Goal: Complete application form

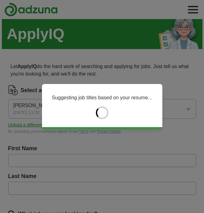
type input "****"
type input "*******"
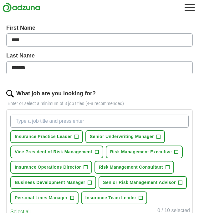
scroll to position [154, 0]
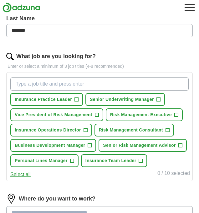
click at [78, 102] on span "+" at bounding box center [77, 99] width 4 height 5
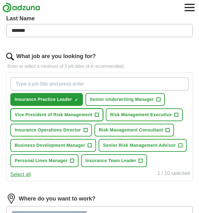
click at [99, 118] on span "+" at bounding box center [97, 115] width 4 height 5
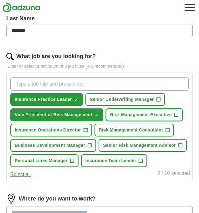
click at [175, 118] on span "+" at bounding box center [176, 115] width 4 height 5
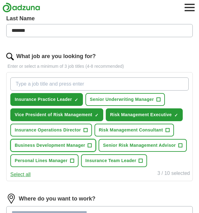
click at [92, 148] on span "+" at bounding box center [90, 145] width 4 height 5
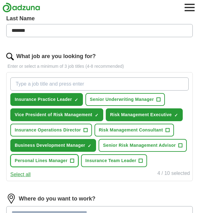
click at [73, 164] on span "+" at bounding box center [72, 161] width 4 height 5
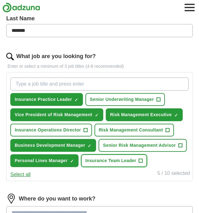
click at [139, 165] on button "Insurance Team Leader +" at bounding box center [114, 160] width 66 height 13
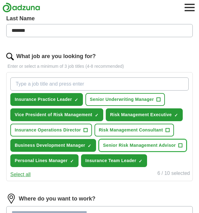
click at [164, 149] on span "Senior Risk Management Advisor" at bounding box center [139, 145] width 73 height 7
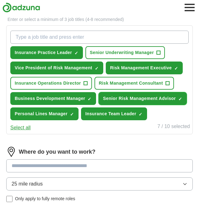
scroll to position [201, 0]
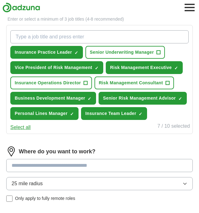
click at [55, 170] on input at bounding box center [99, 165] width 186 height 13
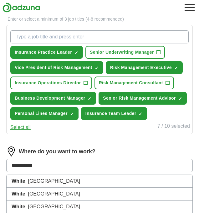
type input "**********"
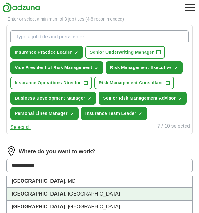
click at [44, 200] on li "[GEOGRAPHIC_DATA] , [GEOGRAPHIC_DATA]" at bounding box center [100, 194] width 186 height 13
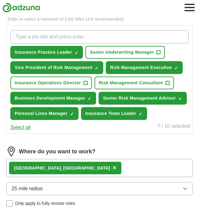
click at [176, 192] on button "25 mile radius" at bounding box center [99, 188] width 186 height 13
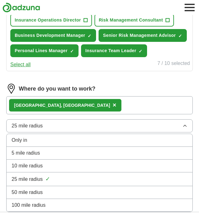
scroll to position [267, 0]
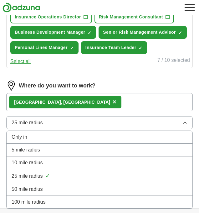
click at [136, 129] on button "25 mile radius" at bounding box center [99, 122] width 186 height 13
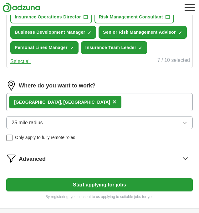
click at [91, 190] on button "Start applying for jobs" at bounding box center [99, 185] width 186 height 13
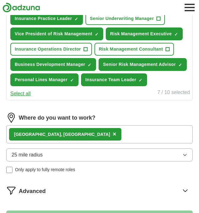
select select "**"
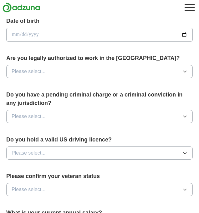
scroll to position [261, 0]
click at [17, 38] on input "date" at bounding box center [99, 35] width 186 height 14
type input "**********"
click at [46, 77] on button "Please select..." at bounding box center [99, 71] width 186 height 13
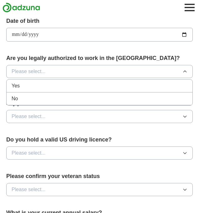
click at [39, 90] on div "Yes" at bounding box center [100, 86] width 176 height 8
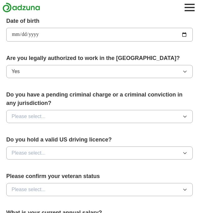
click at [39, 115] on button "Please select..." at bounding box center [99, 116] width 186 height 13
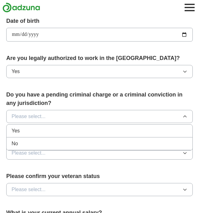
click at [33, 146] on div "No" at bounding box center [100, 144] width 176 height 8
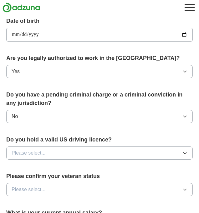
click at [37, 157] on span "Please select..." at bounding box center [29, 153] width 34 height 8
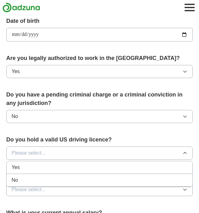
click at [32, 170] on div "Yes" at bounding box center [100, 168] width 176 height 8
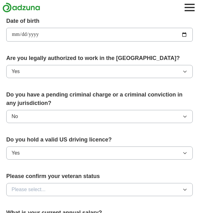
click at [43, 190] on button "Please select..." at bounding box center [99, 189] width 186 height 13
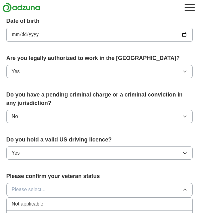
scroll to position [260, 0]
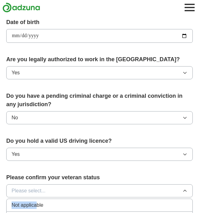
click at [38, 206] on span "Not applicable" at bounding box center [28, 206] width 32 height 8
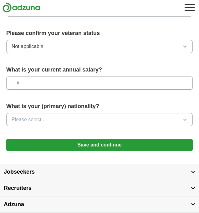
scroll to position [420, 0]
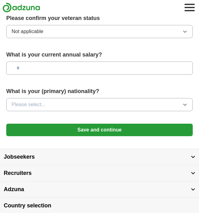
click at [24, 71] on input "text" at bounding box center [99, 68] width 186 height 13
type input "********"
click at [38, 109] on span "Please select..." at bounding box center [29, 105] width 34 height 8
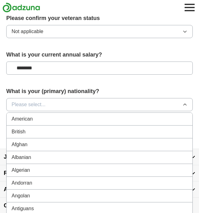
click at [35, 123] on div "American" at bounding box center [100, 119] width 176 height 8
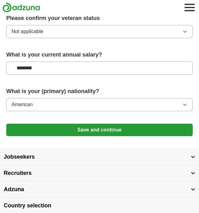
click at [93, 135] on button "Save and continue" at bounding box center [99, 130] width 186 height 13
